Goal: Task Accomplishment & Management: Complete application form

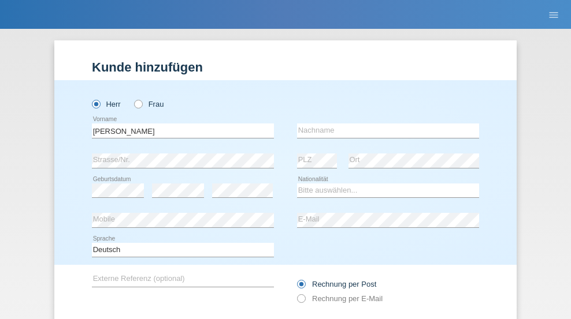
type input "[PERSON_NAME]"
click at [384, 124] on input "text" at bounding box center [388, 131] width 182 height 14
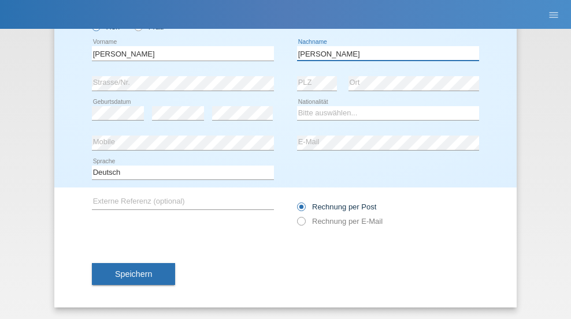
type input "[PERSON_NAME]"
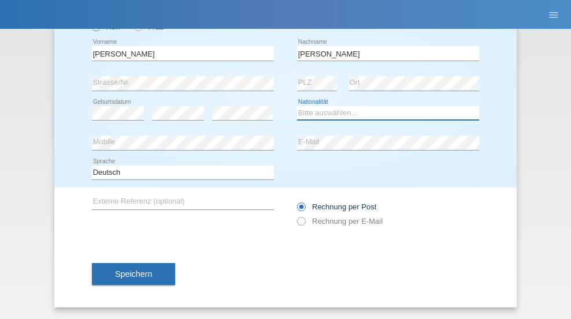
select select "PE"
select select "C"
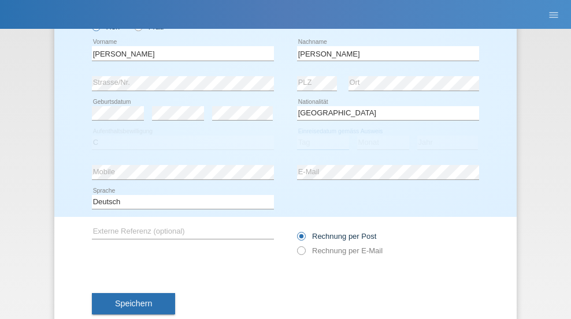
select select "30"
select select "05"
select select "2012"
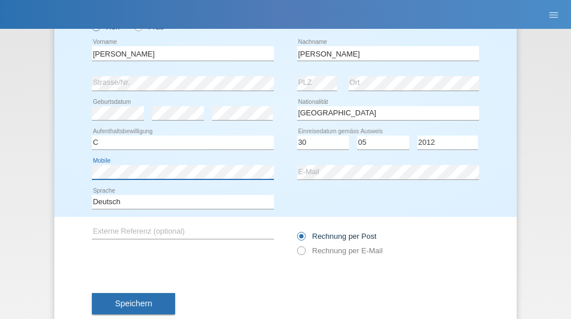
scroll to position [107, 0]
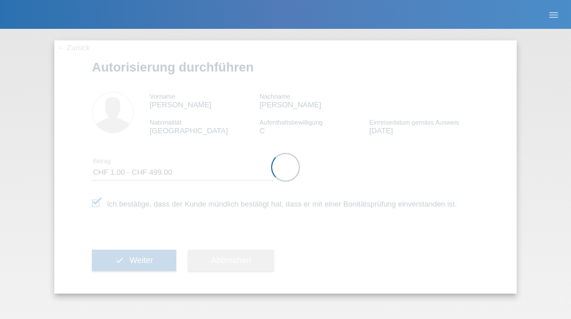
select select "1"
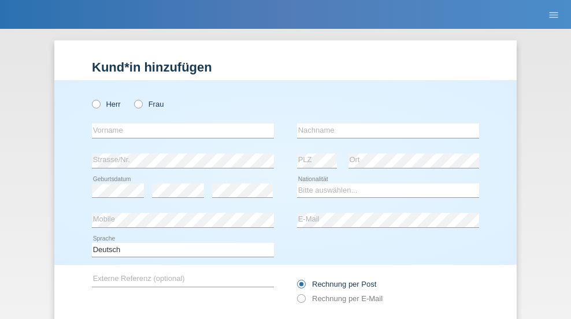
radio input "true"
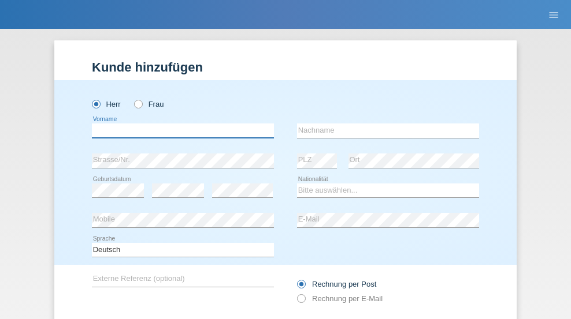
click at [178, 124] on input "text" at bounding box center [183, 131] width 182 height 14
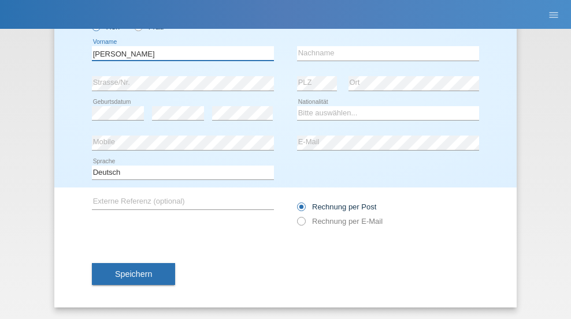
type input "Laszlo Patrik"
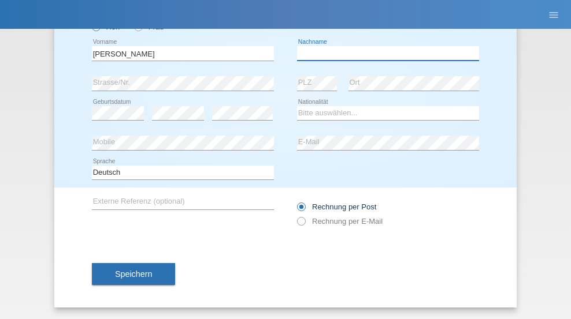
click at [384, 53] on input "text" at bounding box center [388, 53] width 182 height 14
type input "Serban"
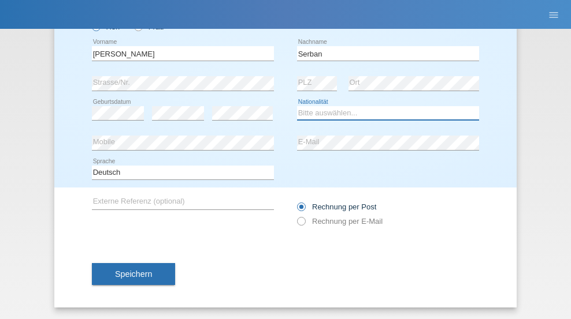
select select "MG"
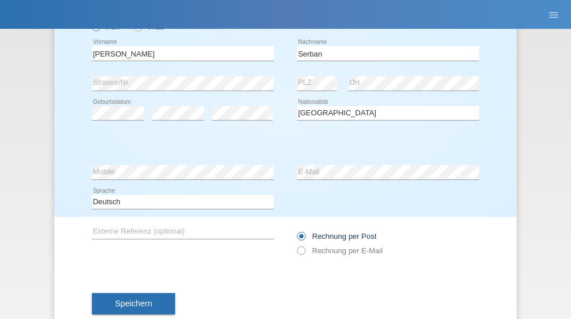
select select "C"
select select "22"
select select "06"
select select "2021"
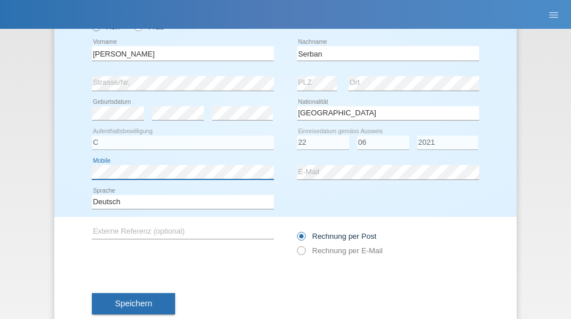
scroll to position [107, 0]
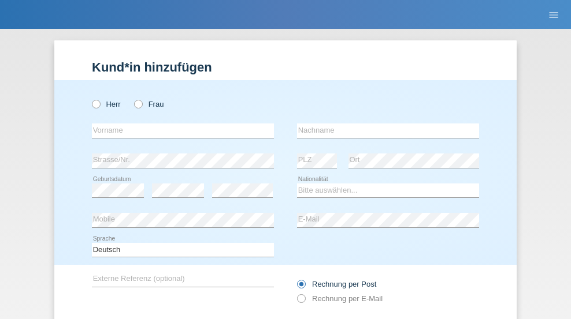
radio input "true"
click at [178, 124] on input "text" at bounding box center [183, 131] width 182 height 14
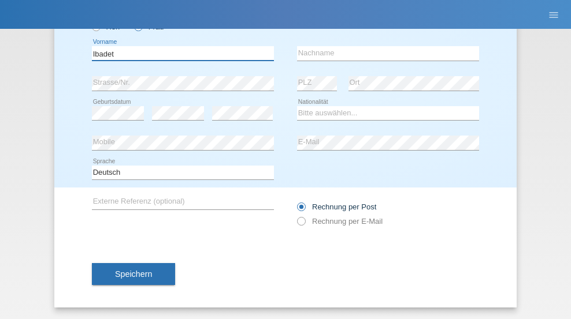
type input "Ibadet"
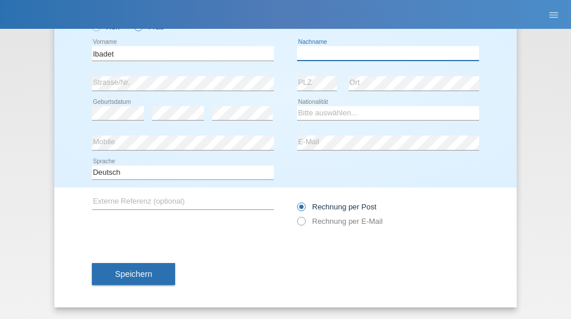
click at [384, 53] on input "text" at bounding box center [388, 53] width 182 height 14
type input "Ziberi"
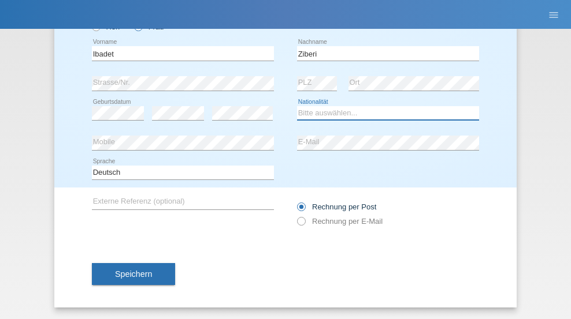
select select "CH"
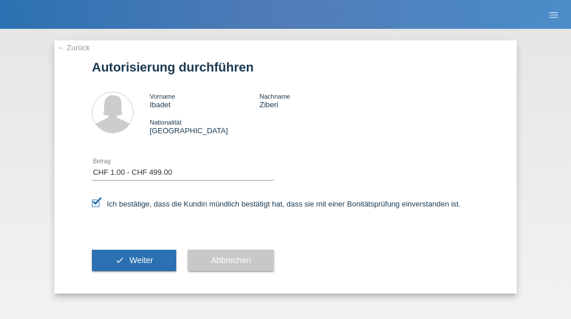
select select "1"
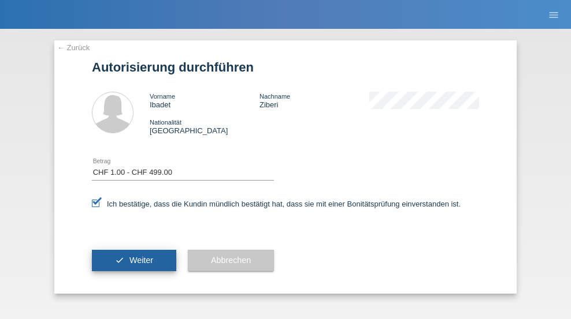
click at [134, 260] on span "Weiter" at bounding box center [141, 260] width 24 height 9
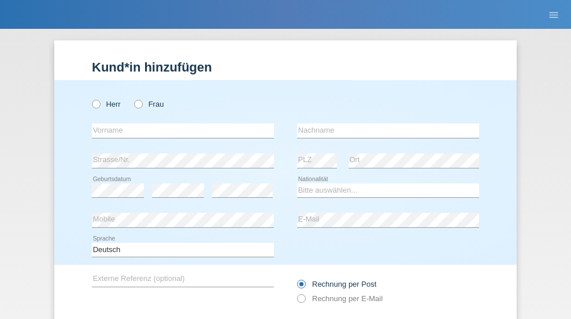
radio input "true"
click at [178, 124] on input "text" at bounding box center [183, 131] width 182 height 14
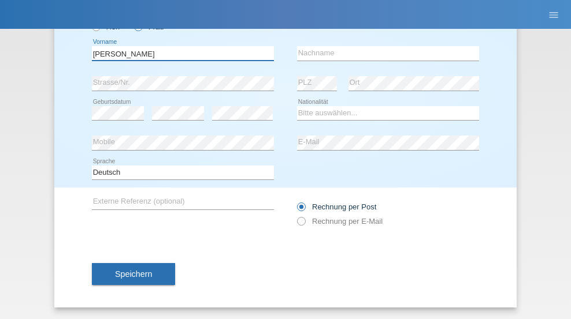
type input "[PERSON_NAME]"
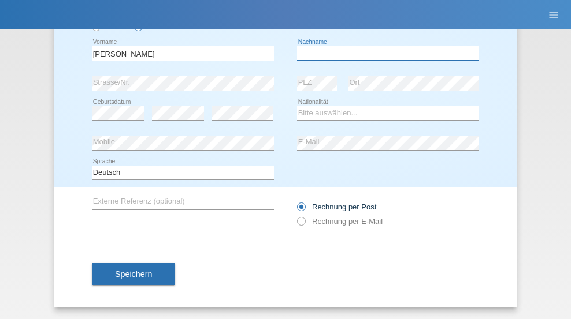
click at [384, 53] on input "text" at bounding box center [388, 53] width 182 height 14
type input "Baloh"
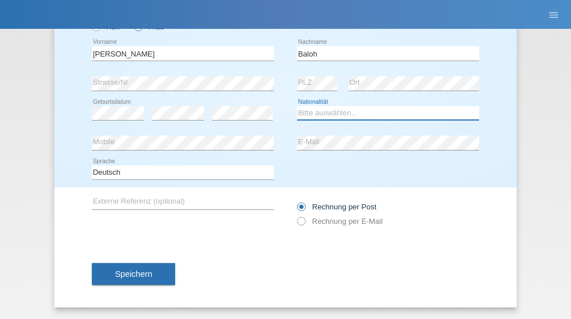
select select "UA"
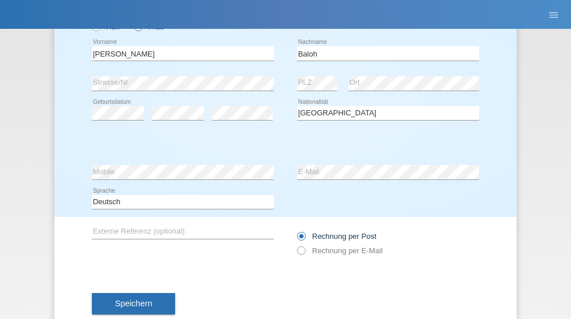
select select "C"
select select "09"
select select "05"
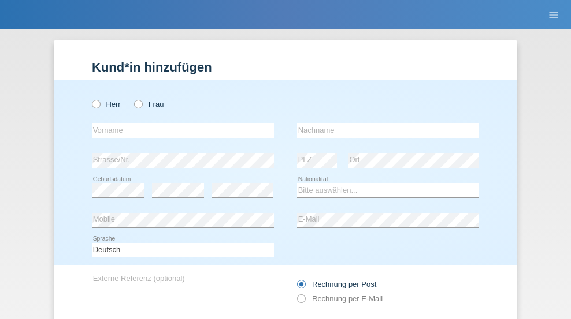
radio input "true"
click at [178, 124] on input "text" at bounding box center [183, 131] width 182 height 14
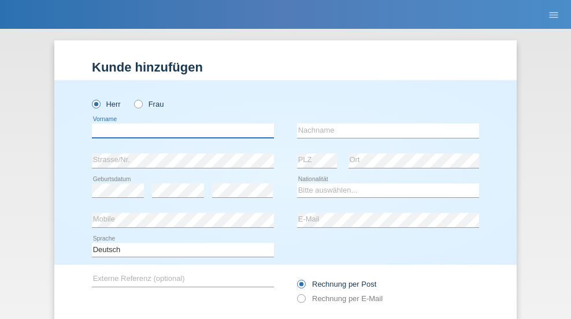
scroll to position [77, 0]
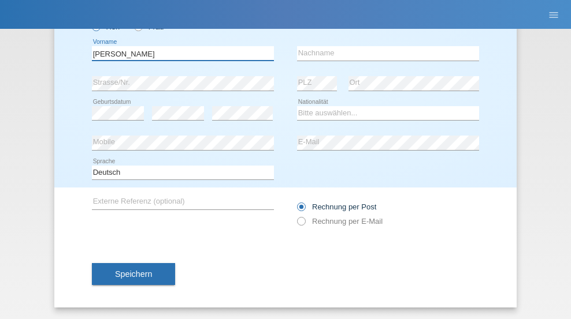
type input "[PERSON_NAME]"
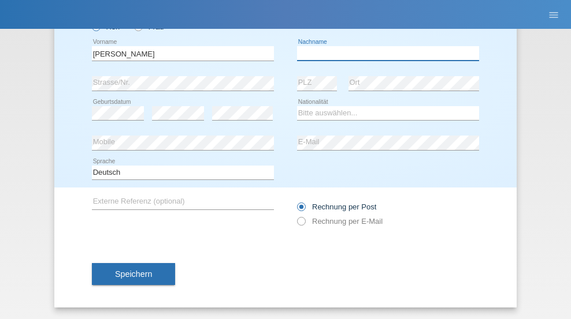
click at [384, 53] on input "text" at bounding box center [388, 53] width 182 height 14
type input "[PERSON_NAME]"
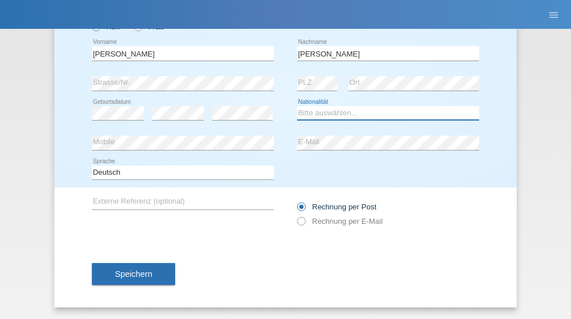
select select "ES"
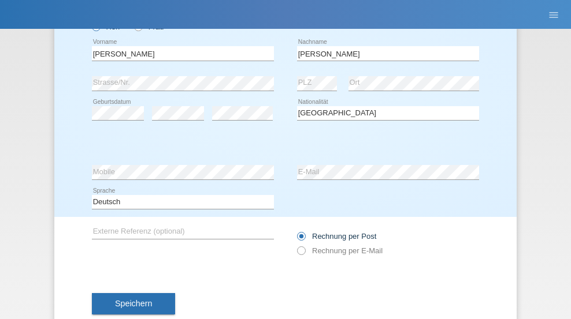
select select "C"
select select "21"
select select "10"
select select "2020"
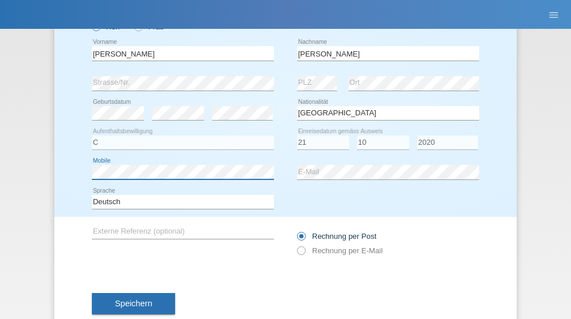
scroll to position [107, 0]
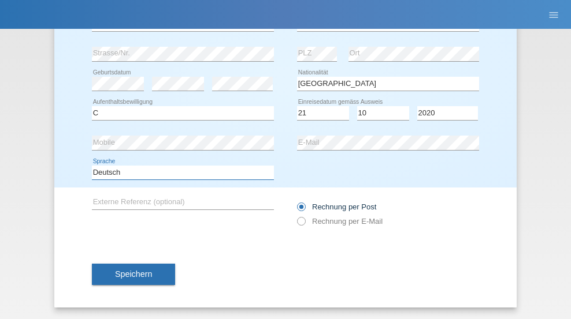
select select "en"
